Goal: Task Accomplishment & Management: Manage account settings

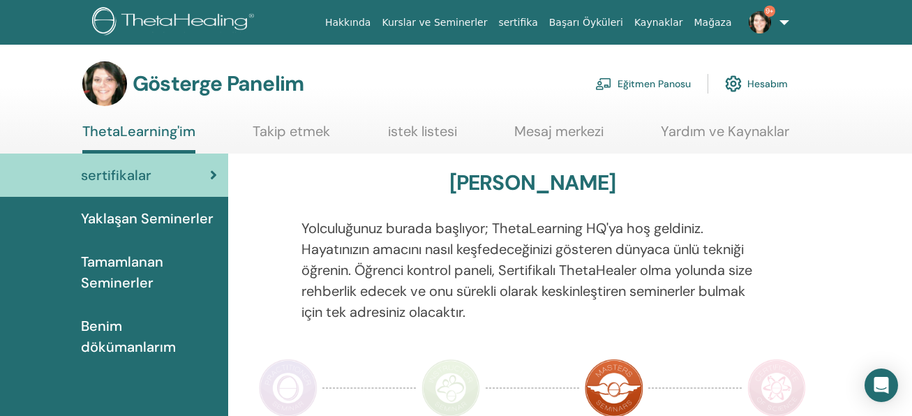
click at [636, 84] on font "Eğitmen Panosu" at bounding box center [653, 84] width 73 height 13
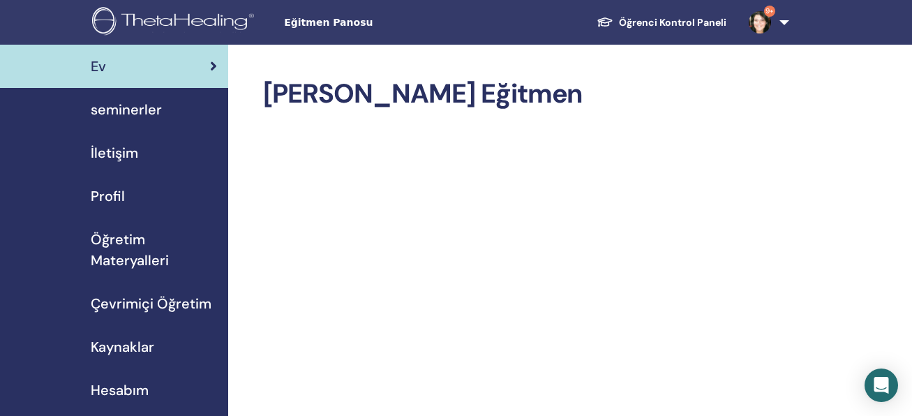
click at [154, 112] on span "seminerler" at bounding box center [126, 109] width 71 height 21
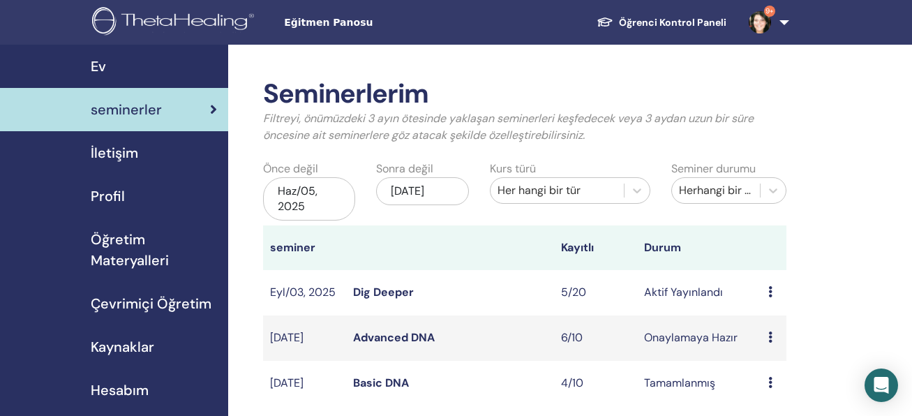
click at [396, 296] on link "Dig Deeper" at bounding box center [383, 292] width 61 height 15
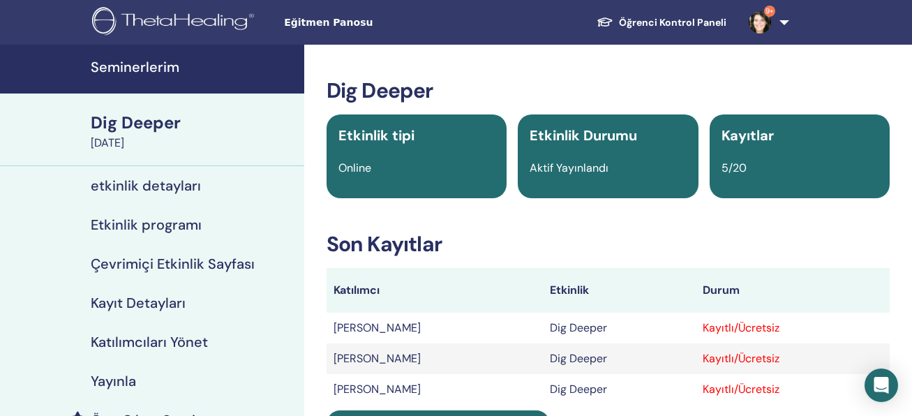
scroll to position [256, 0]
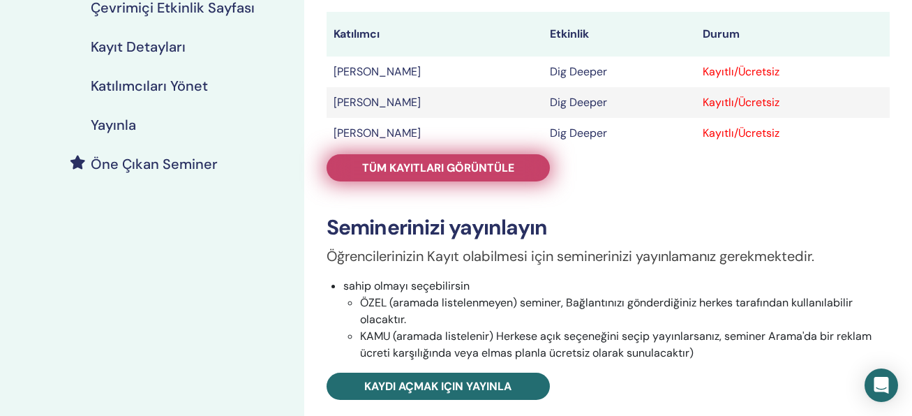
click at [530, 177] on link "Tüm kayıtları görüntüle" at bounding box center [438, 167] width 223 height 27
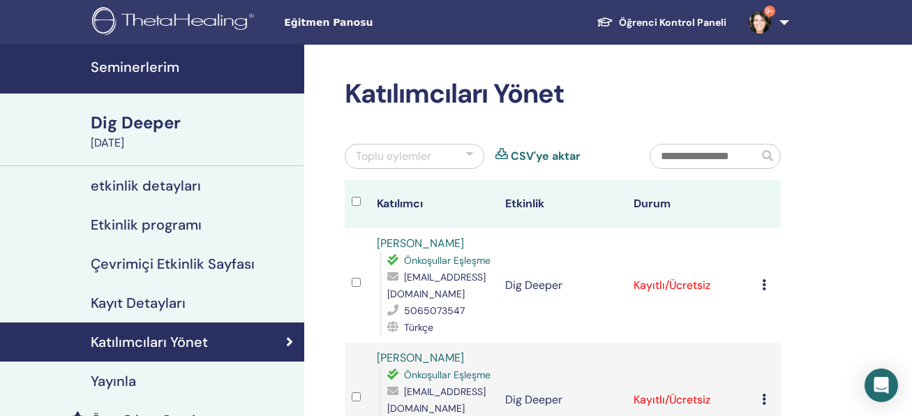
click at [766, 290] on icon at bounding box center [764, 284] width 4 height 11
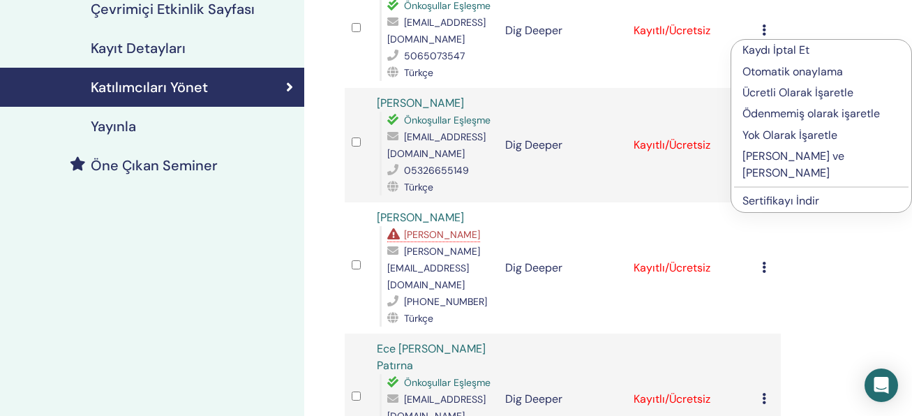
scroll to position [256, 0]
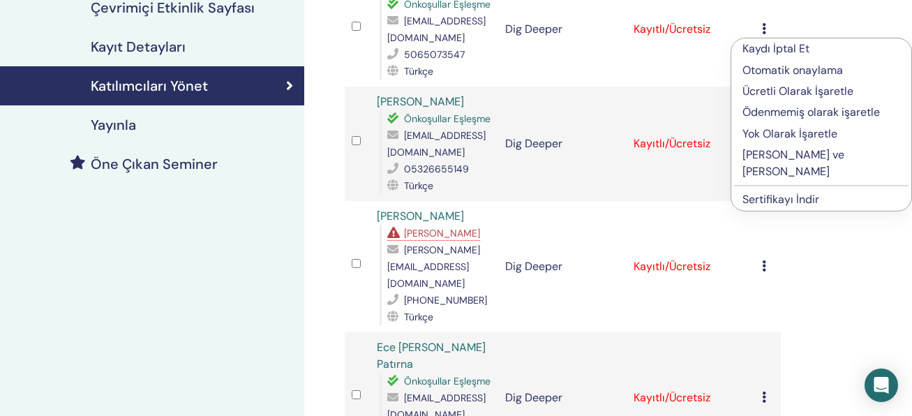
click at [792, 150] on p "Tamamlayın ve Onaylayın" at bounding box center [821, 163] width 158 height 33
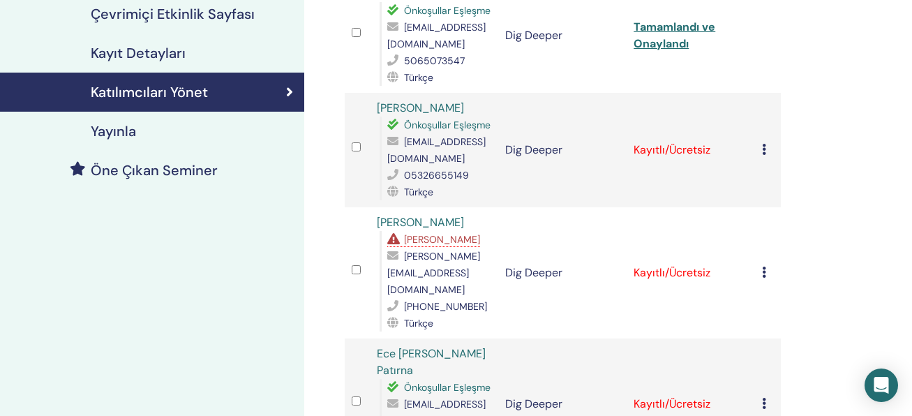
scroll to position [256, 0]
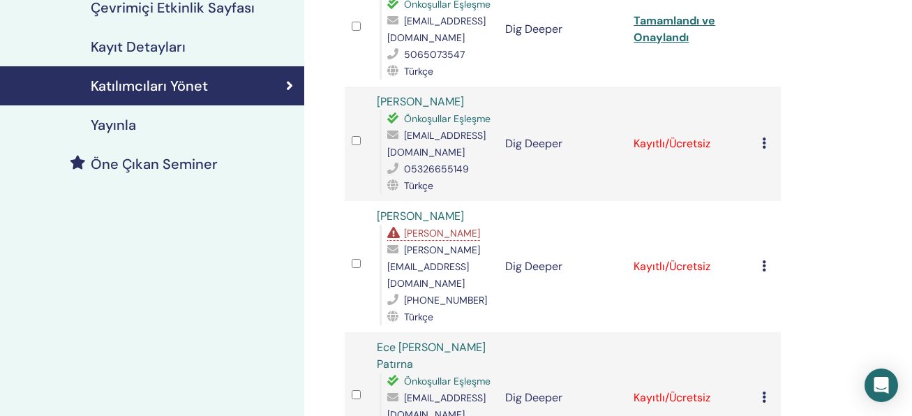
click at [765, 149] on icon at bounding box center [764, 142] width 4 height 11
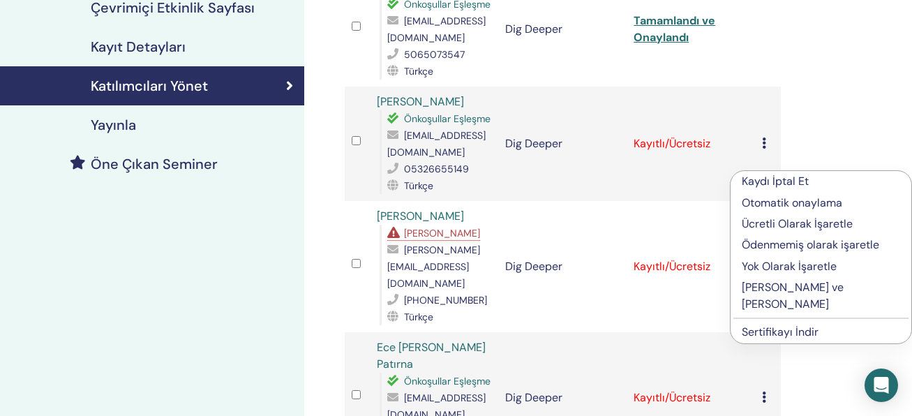
click at [616, 332] on td "Dig Deeper" at bounding box center [562, 266] width 128 height 131
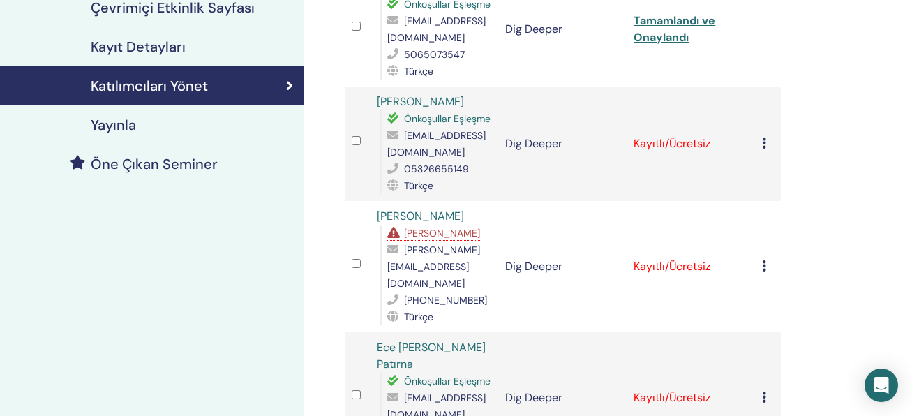
scroll to position [511, 0]
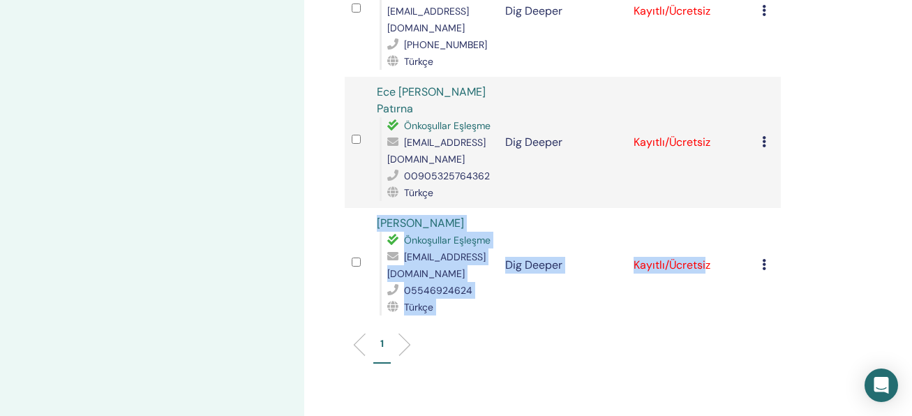
drag, startPoint x: 709, startPoint y: 240, endPoint x: 806, endPoint y: 211, distance: 101.1
click at [804, 213] on div "Katılımcıları Yönet Toplu eylemler CSV'ye aktar Katılımcı Etkinlik Durum Meltem…" at bounding box center [608, 53] width 608 height 1040
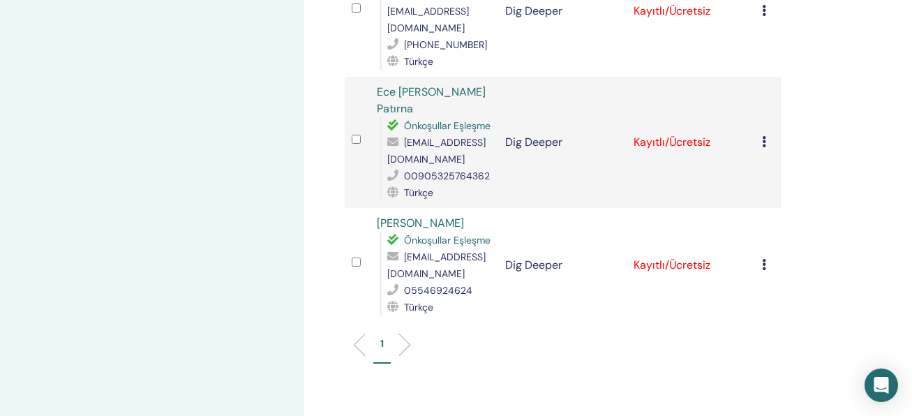
click at [763, 147] on icon at bounding box center [764, 141] width 4 height 11
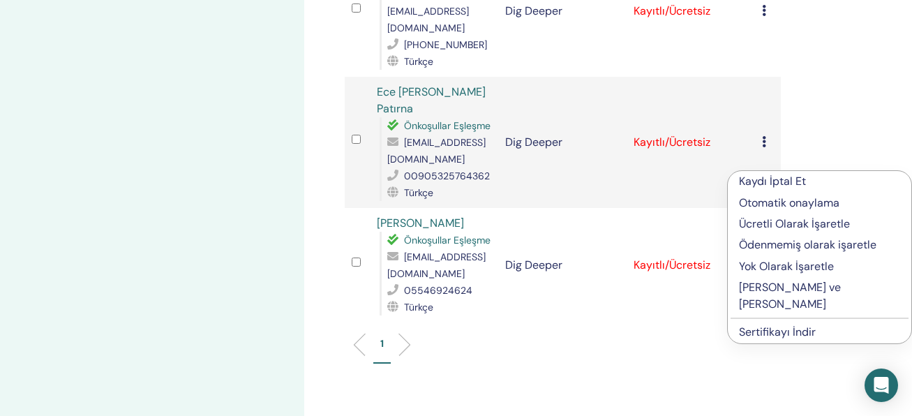
click at [767, 287] on p "Tamamlayın ve Onaylayın" at bounding box center [819, 295] width 161 height 33
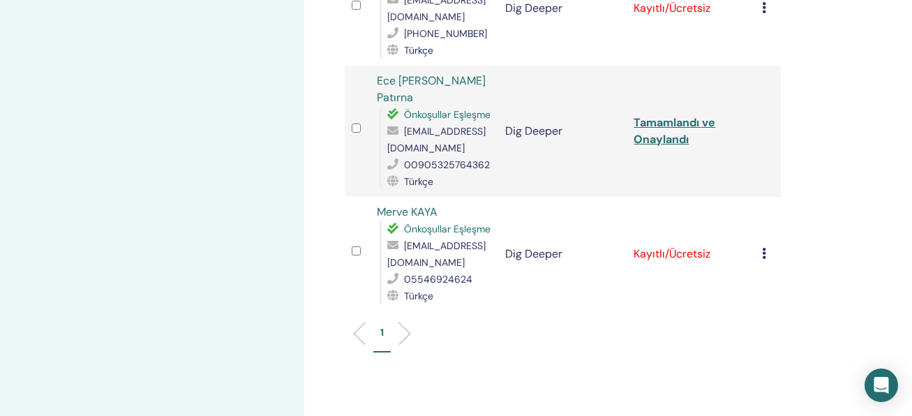
scroll to position [511, 0]
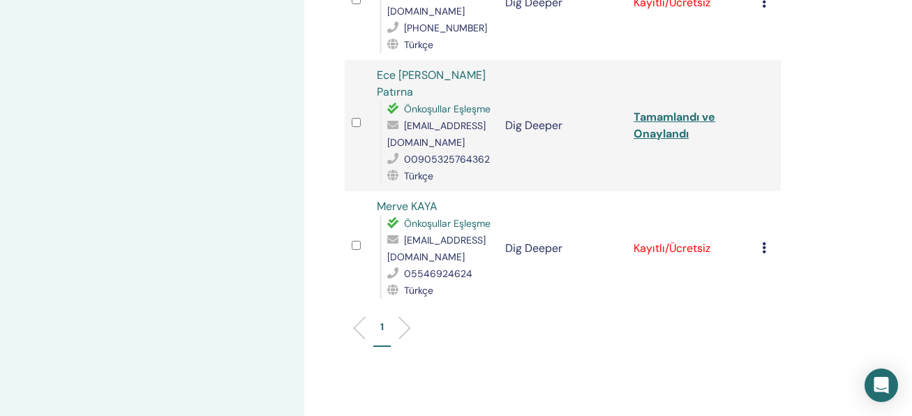
click at [765, 253] on icon at bounding box center [764, 247] width 4 height 11
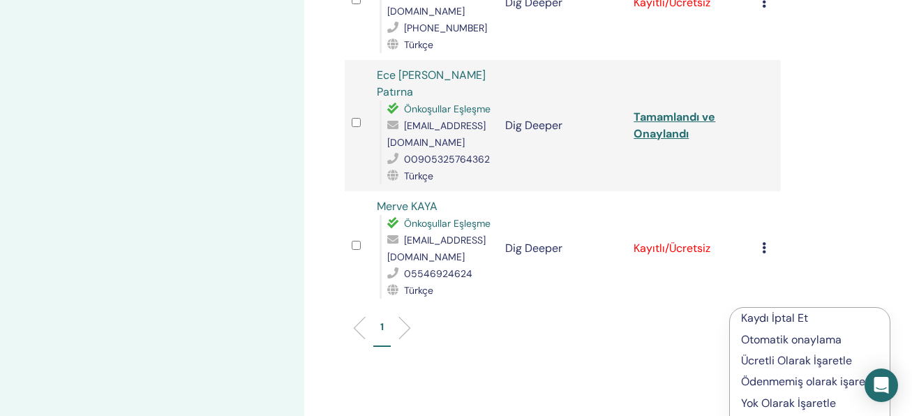
scroll to position [767, 0]
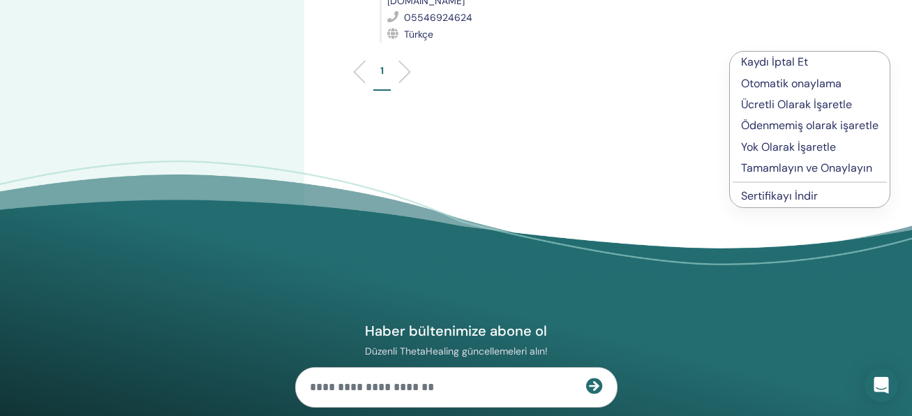
click at [744, 164] on p "Tamamlayın ve Onaylayın" at bounding box center [809, 168] width 137 height 17
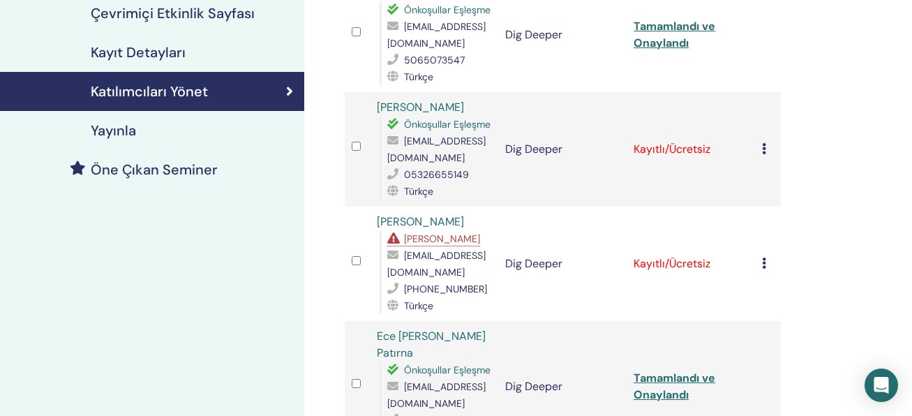
scroll to position [256, 0]
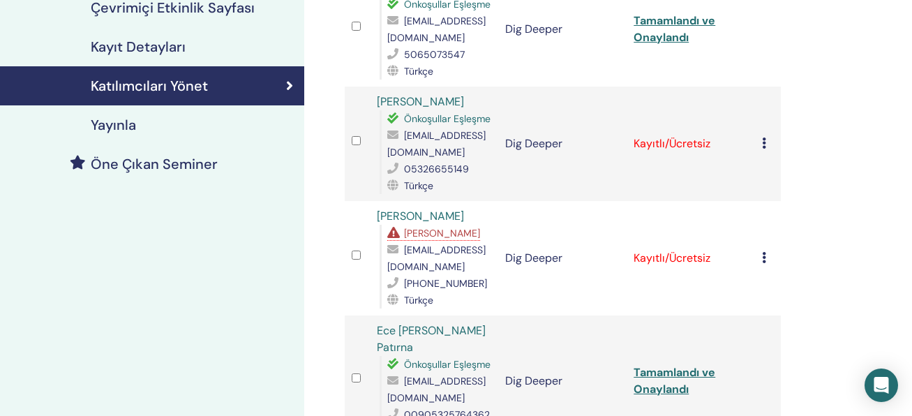
click at [762, 149] on icon at bounding box center [764, 142] width 4 height 11
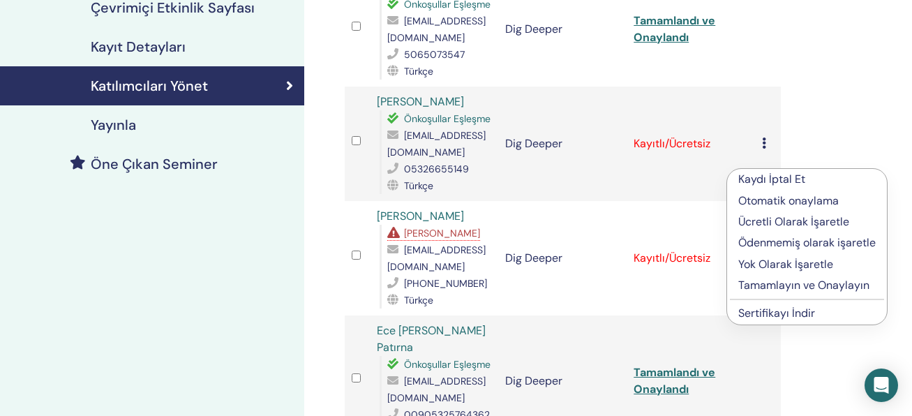
click at [773, 288] on p "Tamamlayın ve Onaylayın" at bounding box center [806, 285] width 137 height 17
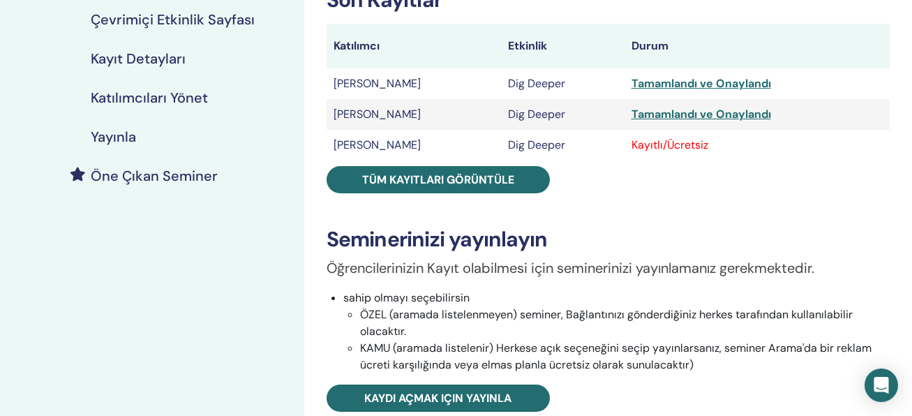
scroll to position [256, 0]
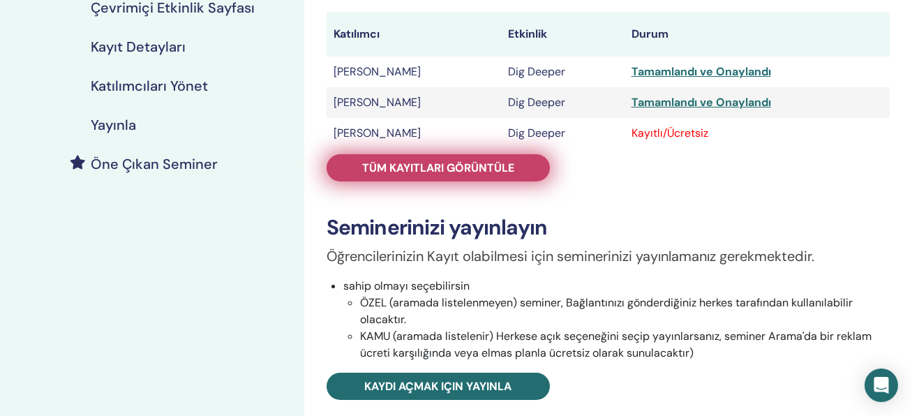
click at [527, 177] on link "Tüm kayıtları görüntüle" at bounding box center [438, 167] width 223 height 27
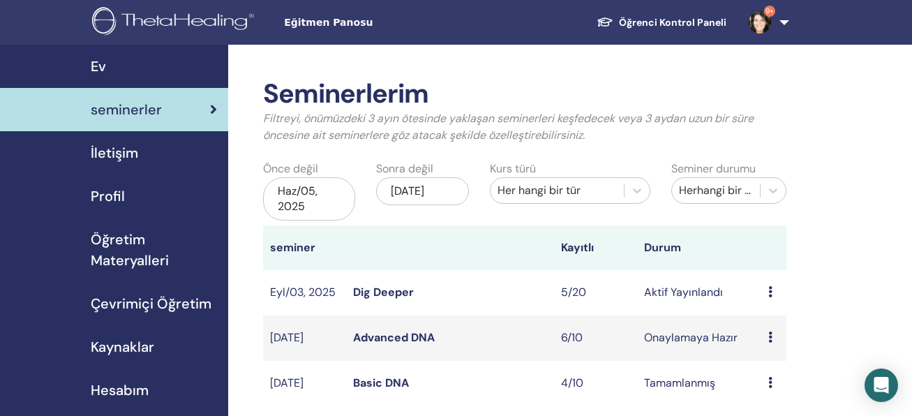
scroll to position [256, 0]
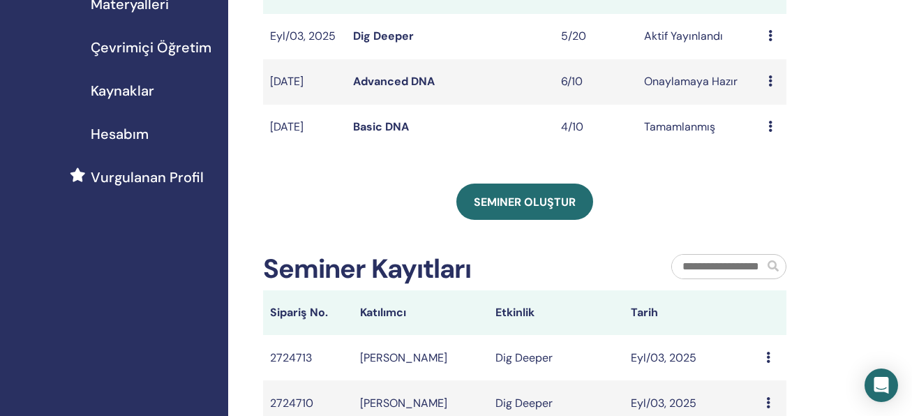
click at [421, 84] on link "Advanced DNA" at bounding box center [394, 81] width 82 height 15
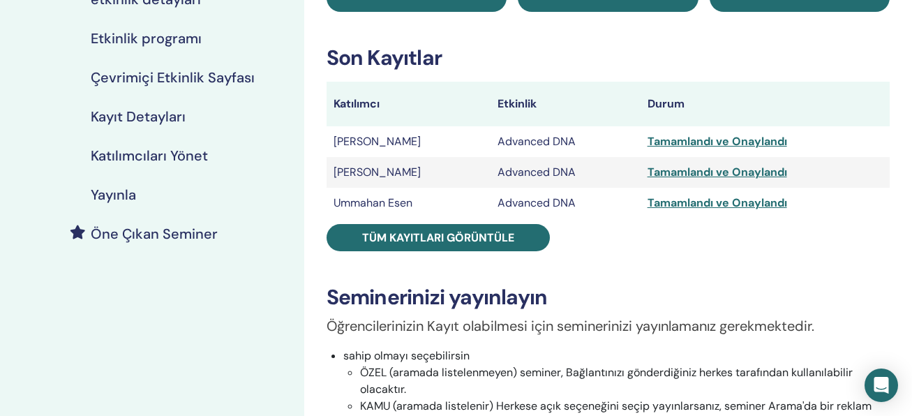
scroll to position [256, 0]
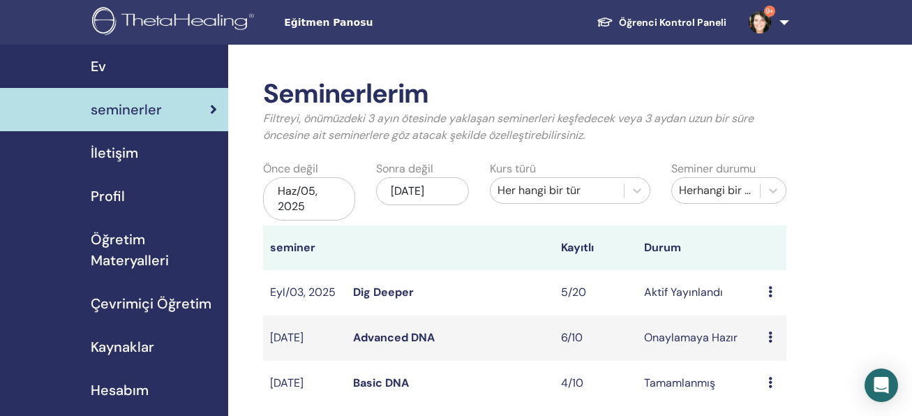
scroll to position [256, 0]
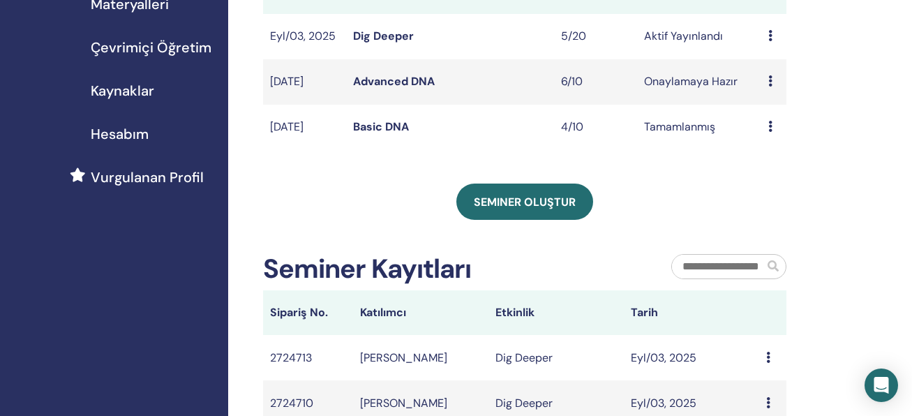
click at [399, 130] on link "Basic DNA" at bounding box center [381, 126] width 56 height 15
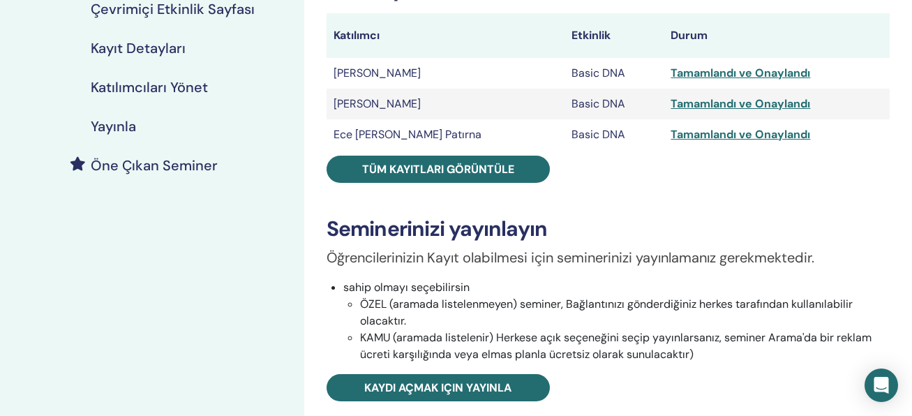
scroll to position [256, 0]
